Goal: Task Accomplishment & Management: Complete application form

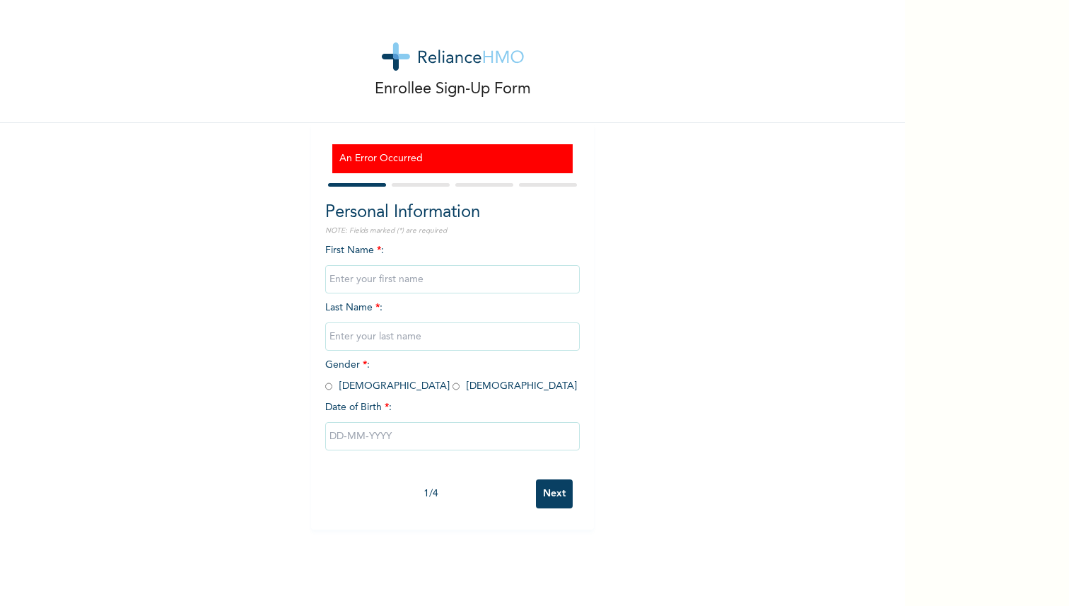
click at [417, 276] on input "text" at bounding box center [452, 279] width 255 height 28
type input "Dami"
type input "Okhumoya"
click at [332, 387] on input "radio" at bounding box center [328, 386] width 7 height 13
radio input "true"
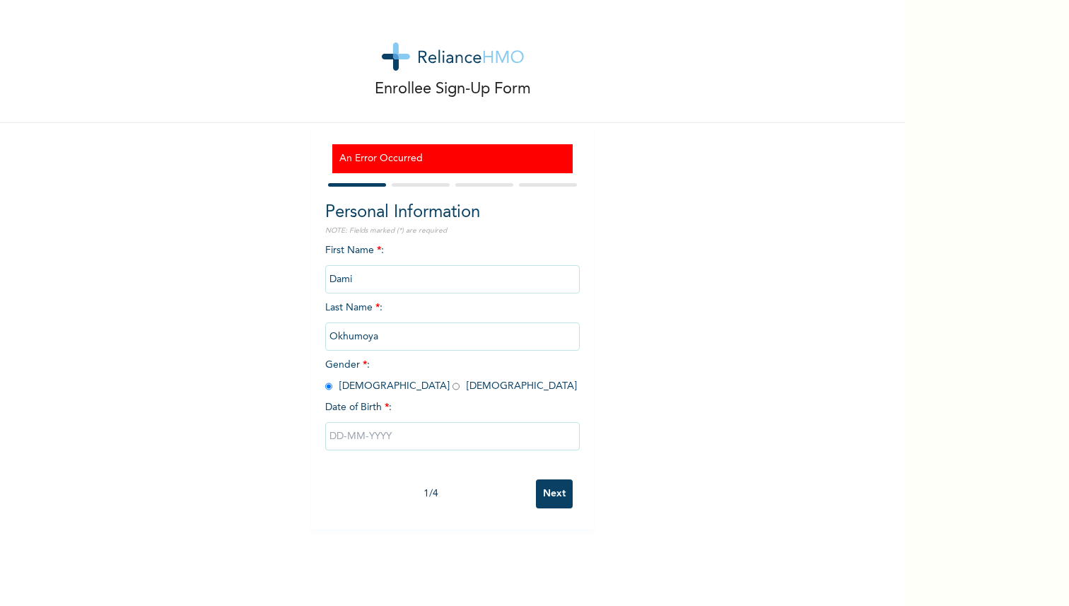
click at [344, 439] on input "text" at bounding box center [452, 436] width 255 height 28
select select "9"
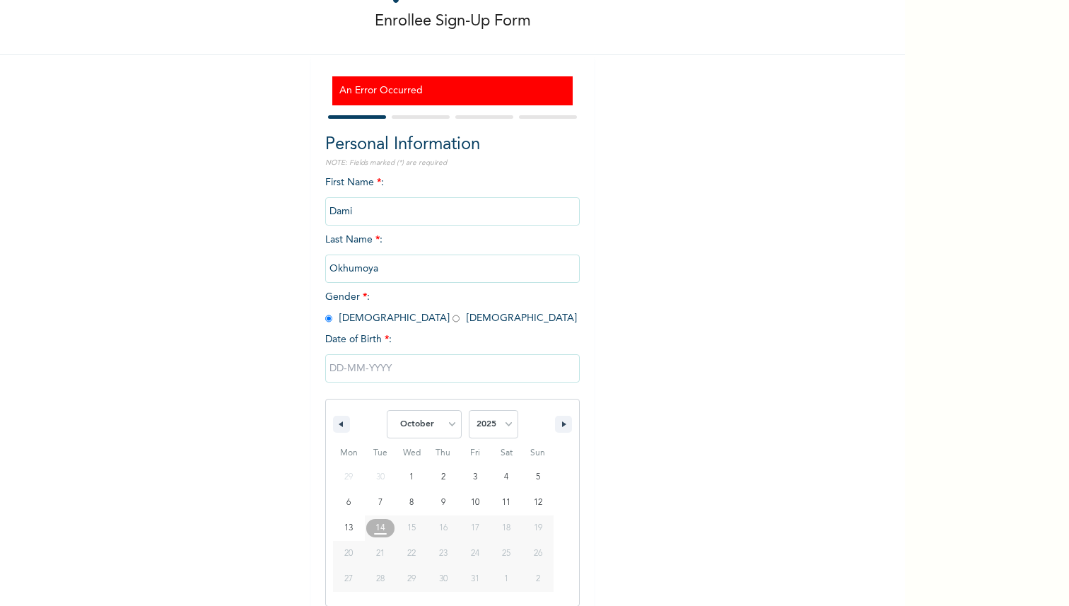
scroll to position [69, 0]
click at [504, 425] on select "2025 2024 2023 2022 2021 2020 2019 2018 2017 2016 2015 2014 2013 2012 2011 2010…" at bounding box center [494, 424] width 50 height 28
select select "1962"
click at [469, 410] on select "2025 2024 2023 2022 2021 2020 2019 2018 2017 2016 2015 2014 2013 2012 2011 2010…" at bounding box center [494, 424] width 50 height 28
type input "10/14/1962"
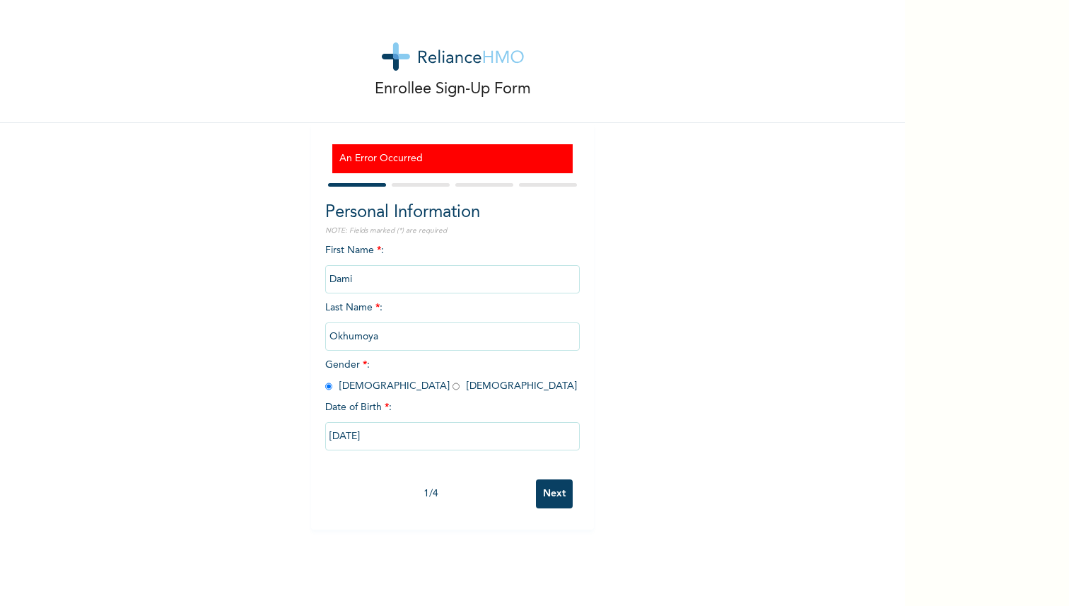
scroll to position [0, 0]
click at [557, 489] on input "Next" at bounding box center [554, 494] width 37 height 29
